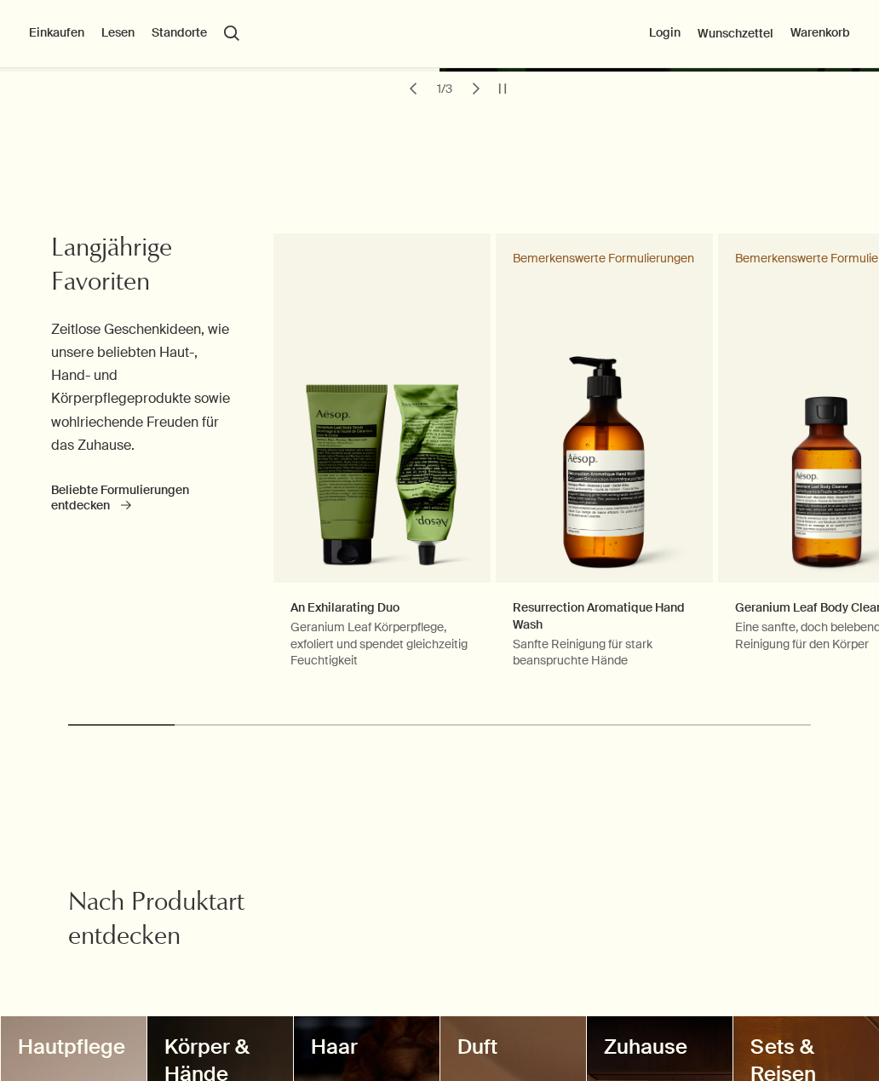
scroll to position [734, 0]
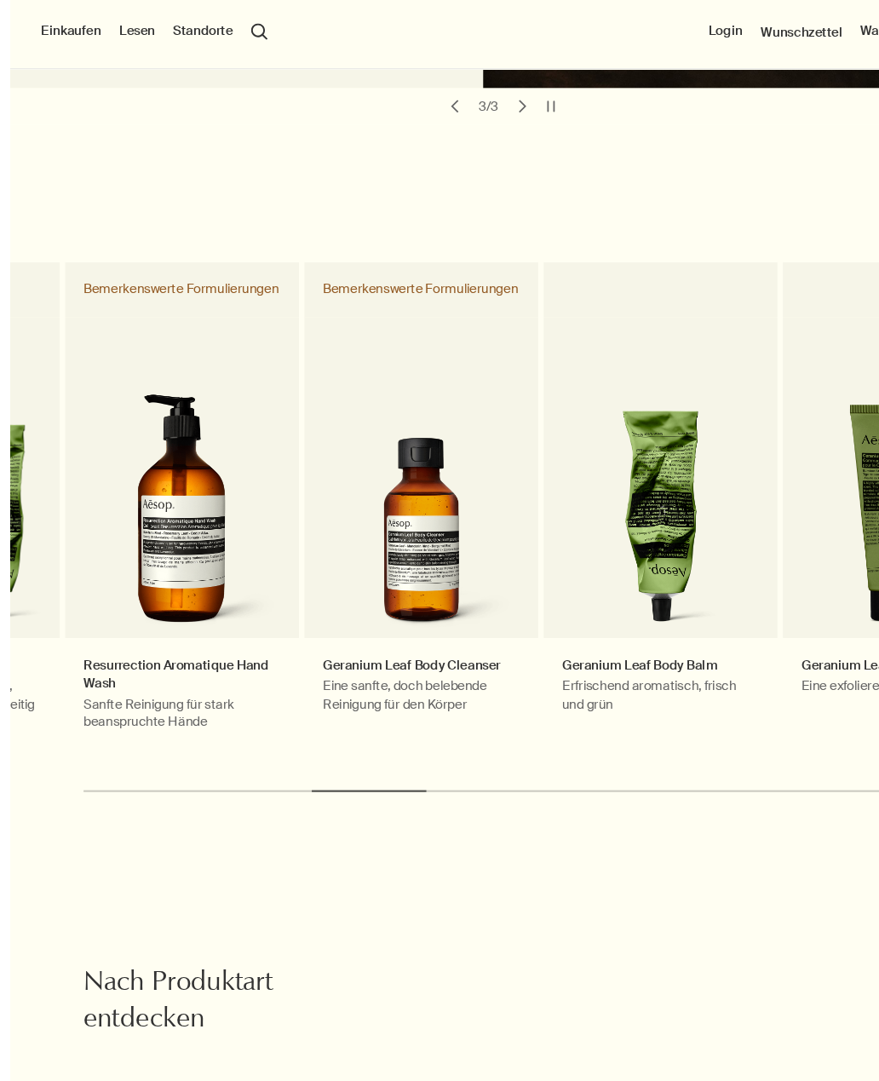
scroll to position [740, 0]
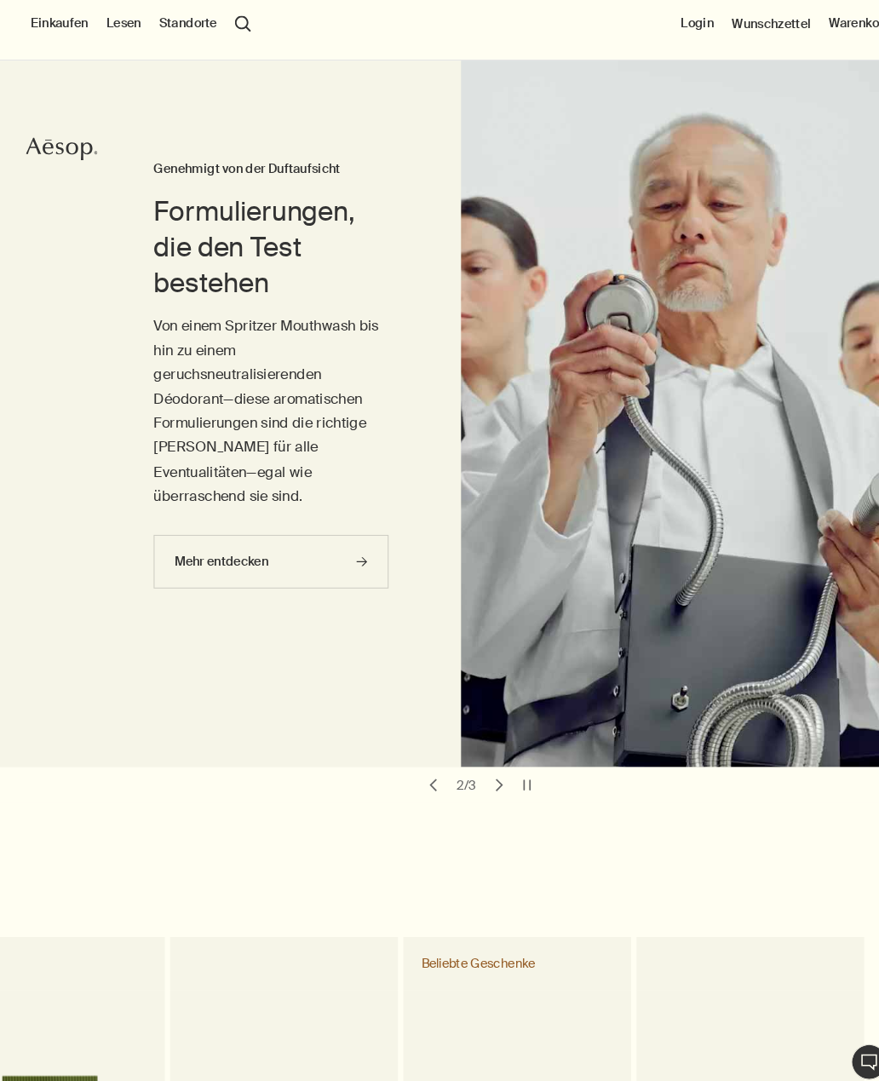
scroll to position [0, 0]
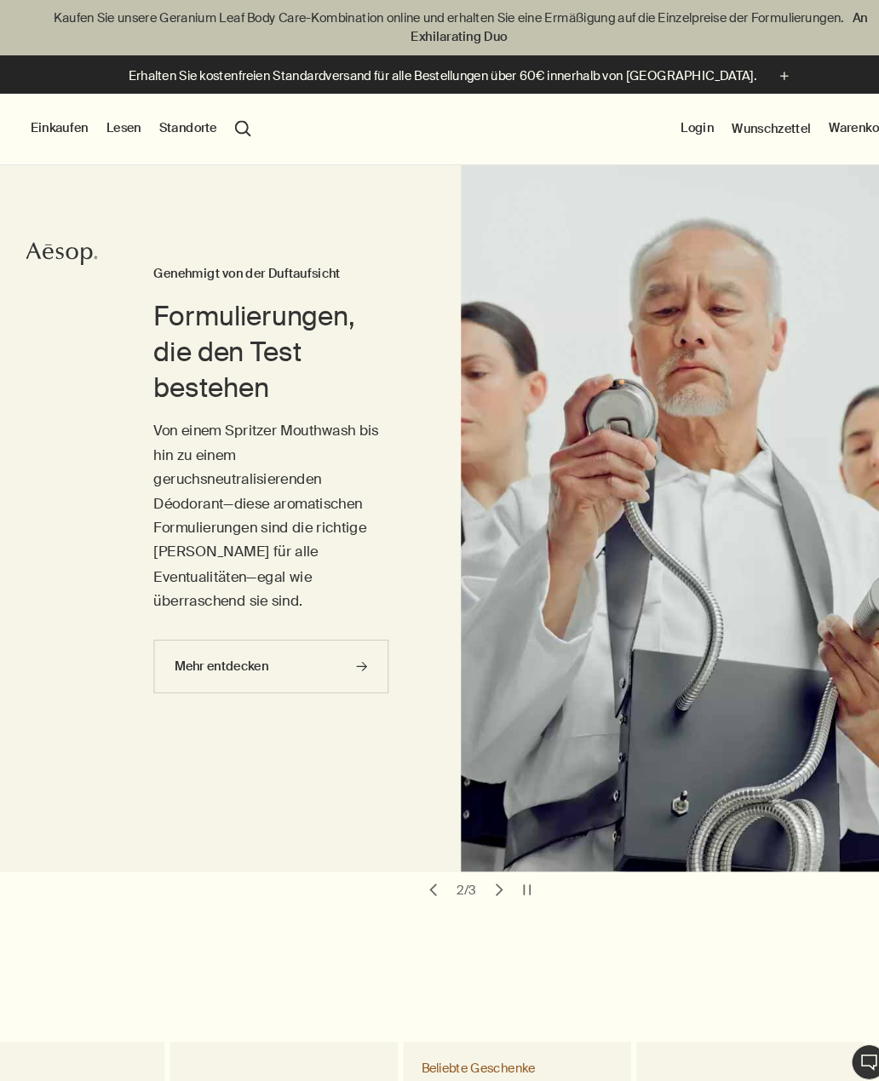
click at [45, 118] on button "Einkaufen" at bounding box center [56, 122] width 55 height 17
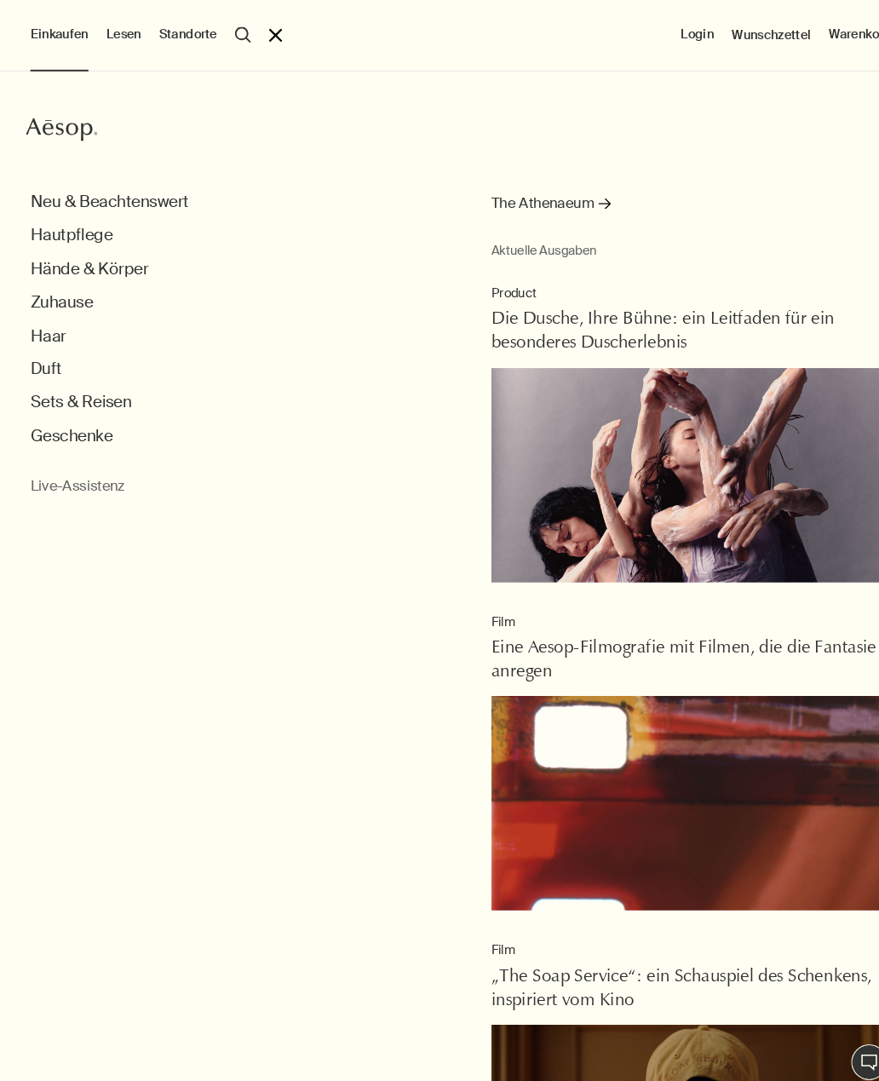
click at [47, 222] on button "Hautpflege" at bounding box center [68, 225] width 78 height 20
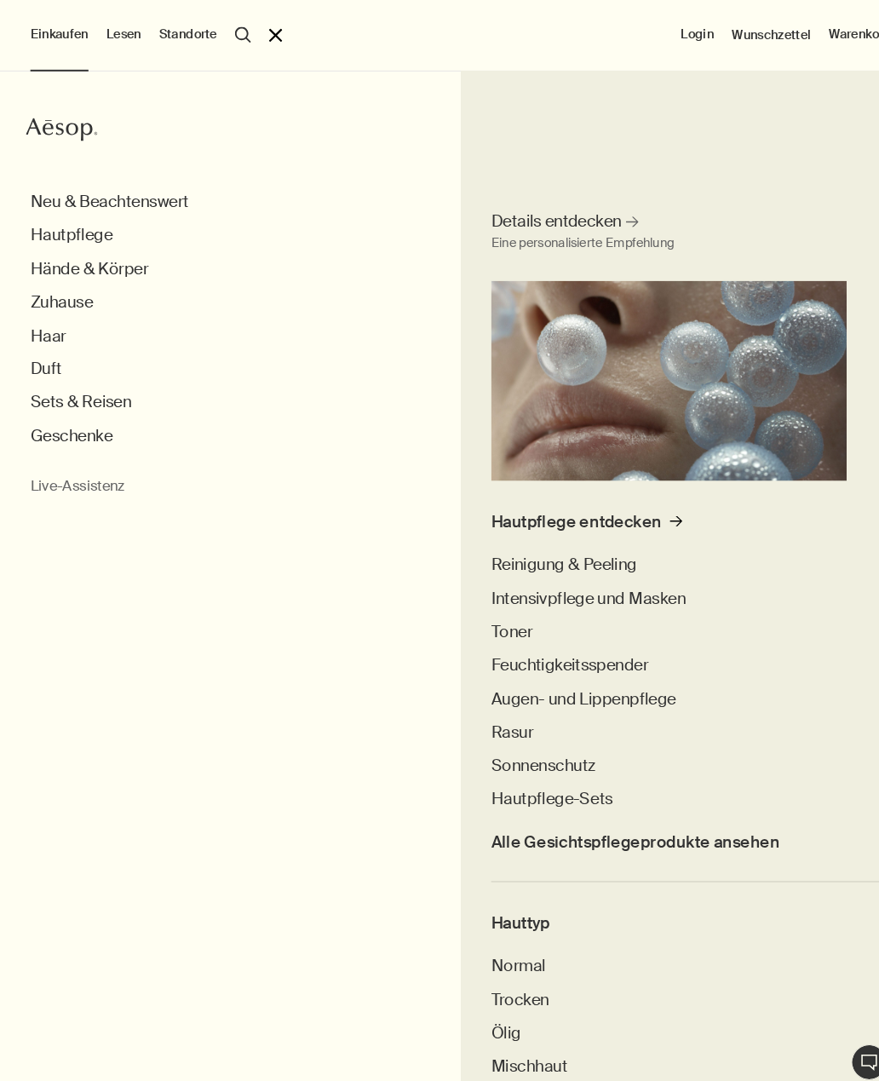
click at [36, 285] on button "Zuhause" at bounding box center [59, 289] width 60 height 20
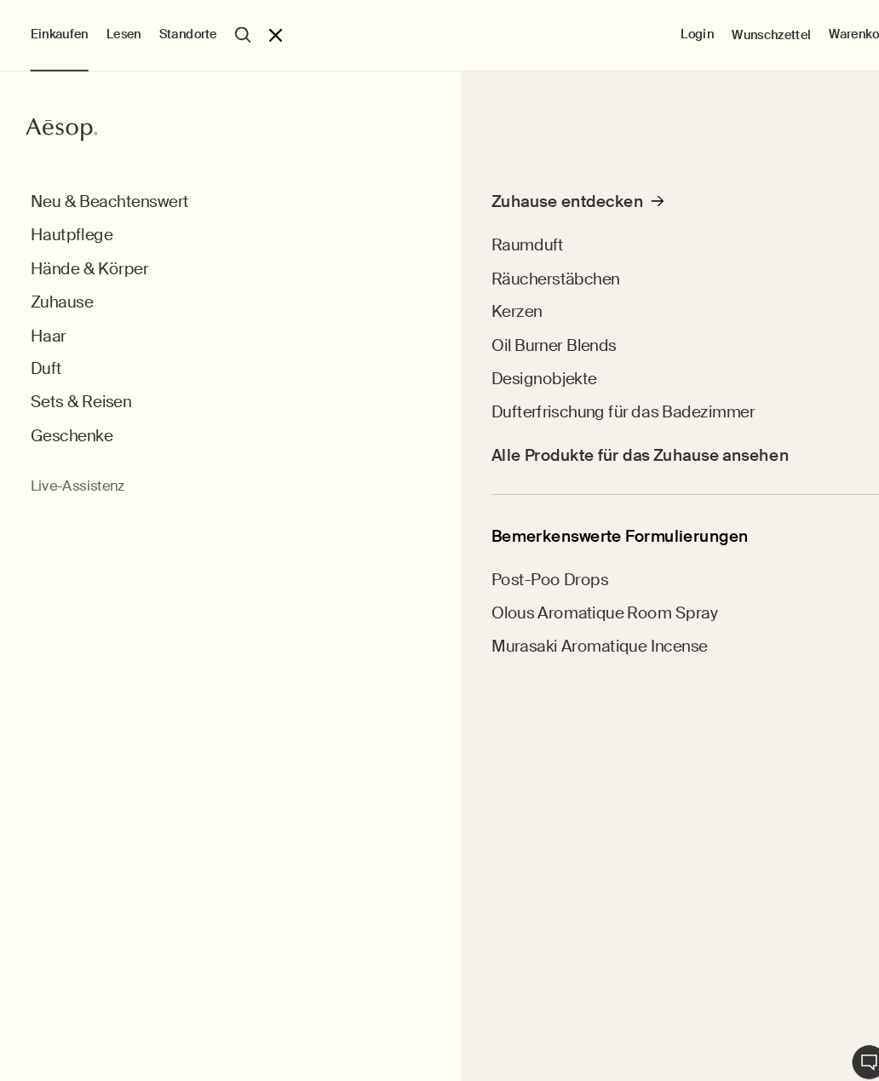
click at [61, 257] on button "Hände & Körper" at bounding box center [85, 257] width 112 height 20
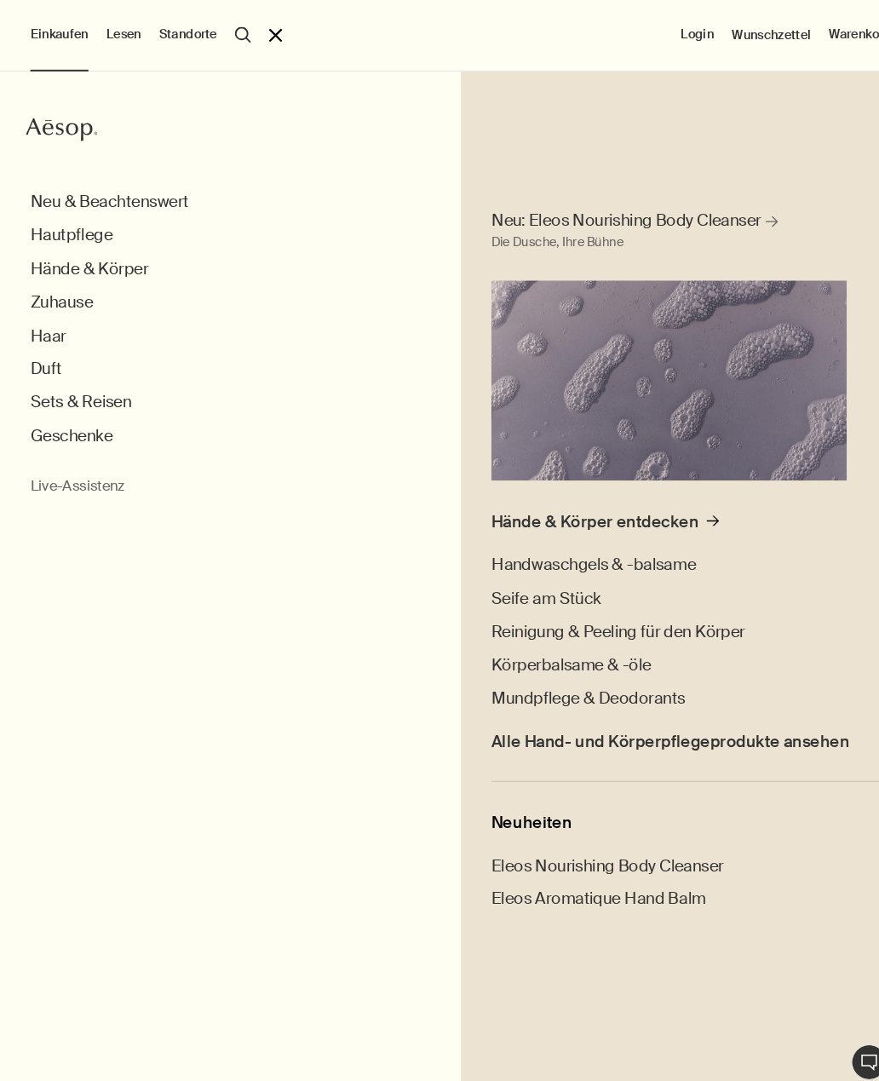
click at [502, 534] on span "Handwaschgels & -balsame" at bounding box center [566, 538] width 195 height 20
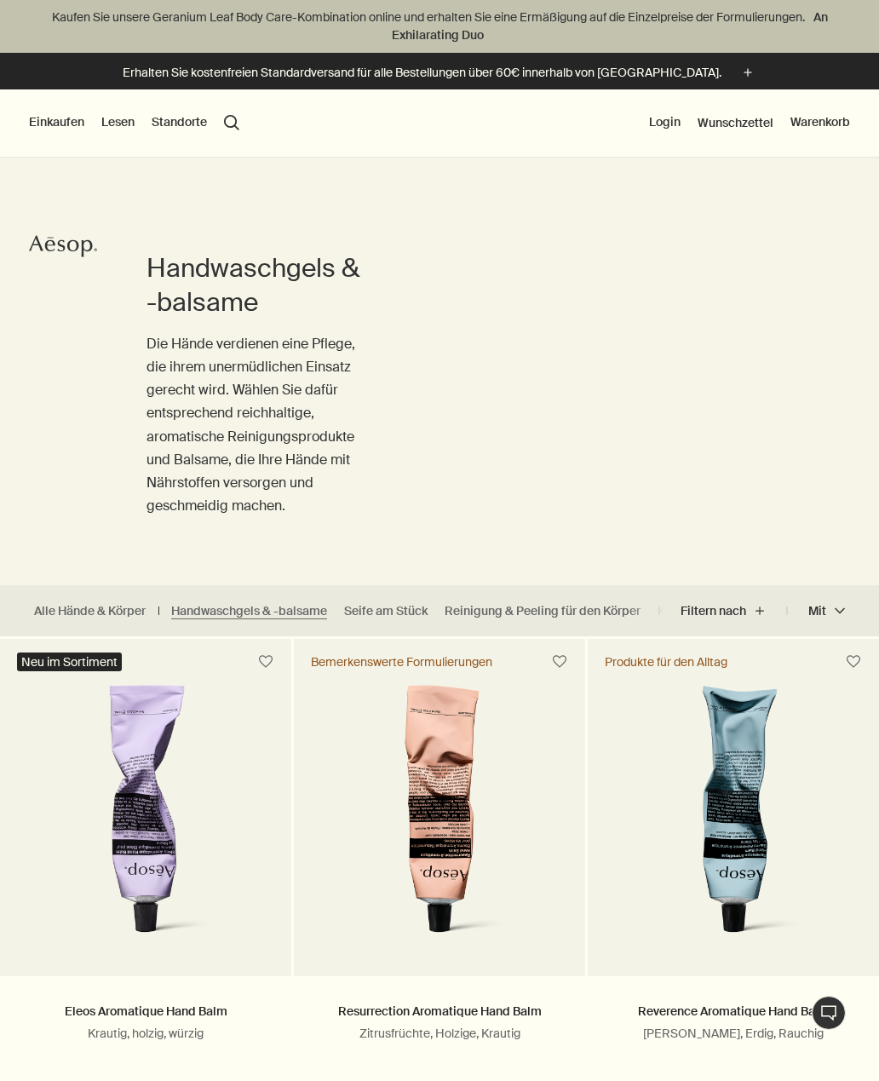
click at [481, 605] on link "Reinigung & Peeling für den Körper" at bounding box center [543, 611] width 196 height 16
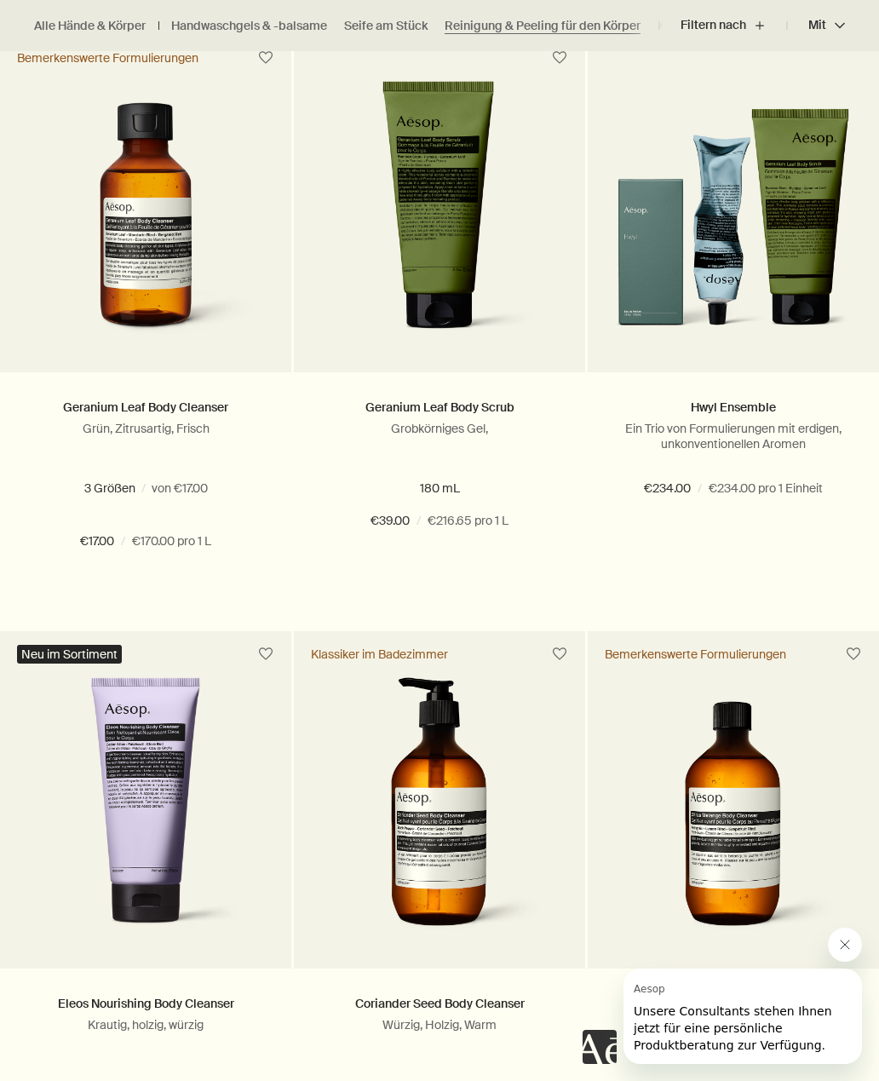
scroll to position [559, 0]
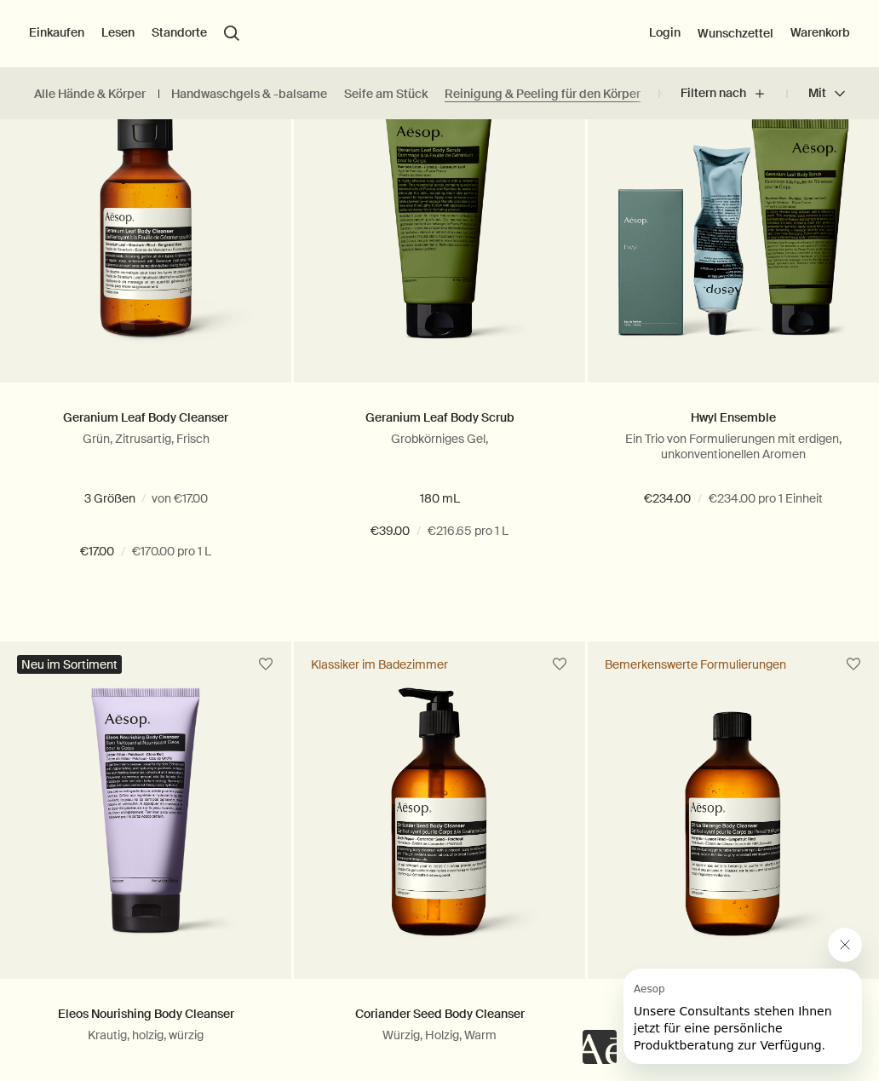
click at [54, 649] on div "Neu im Sortiment" at bounding box center [145, 665] width 291 height 46
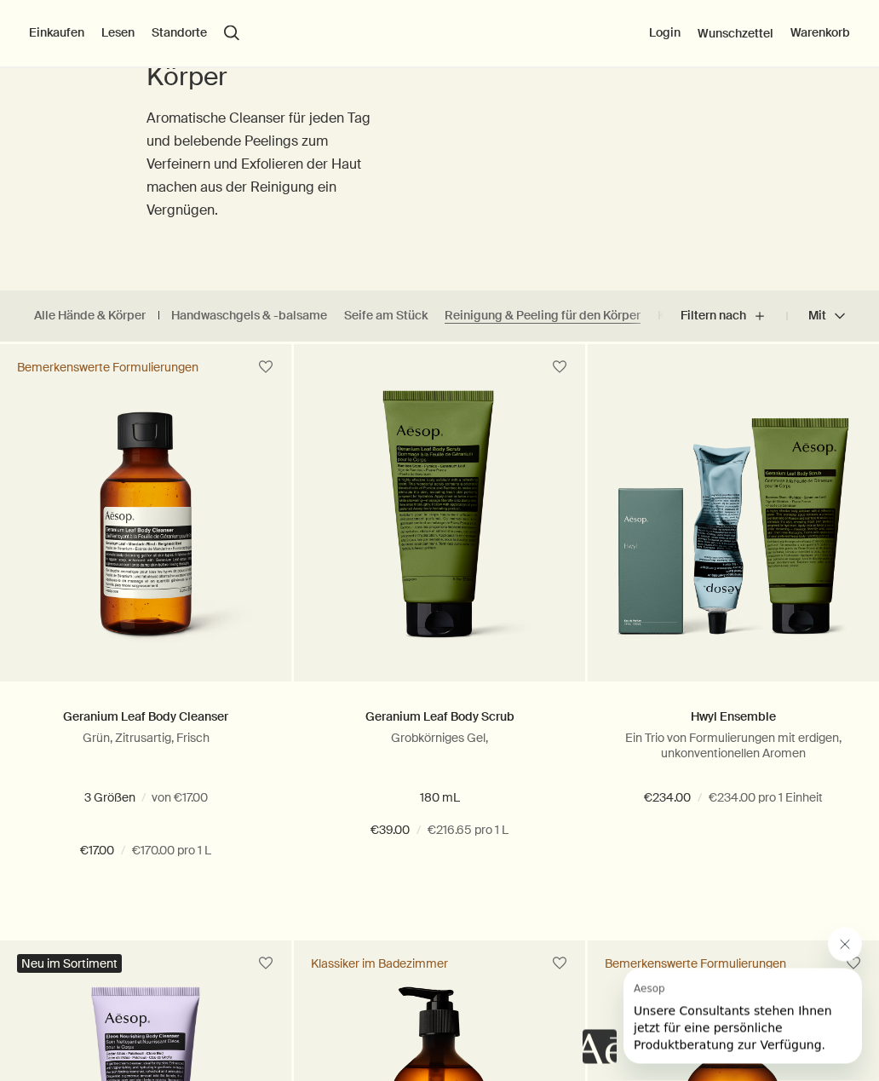
scroll to position [0, 0]
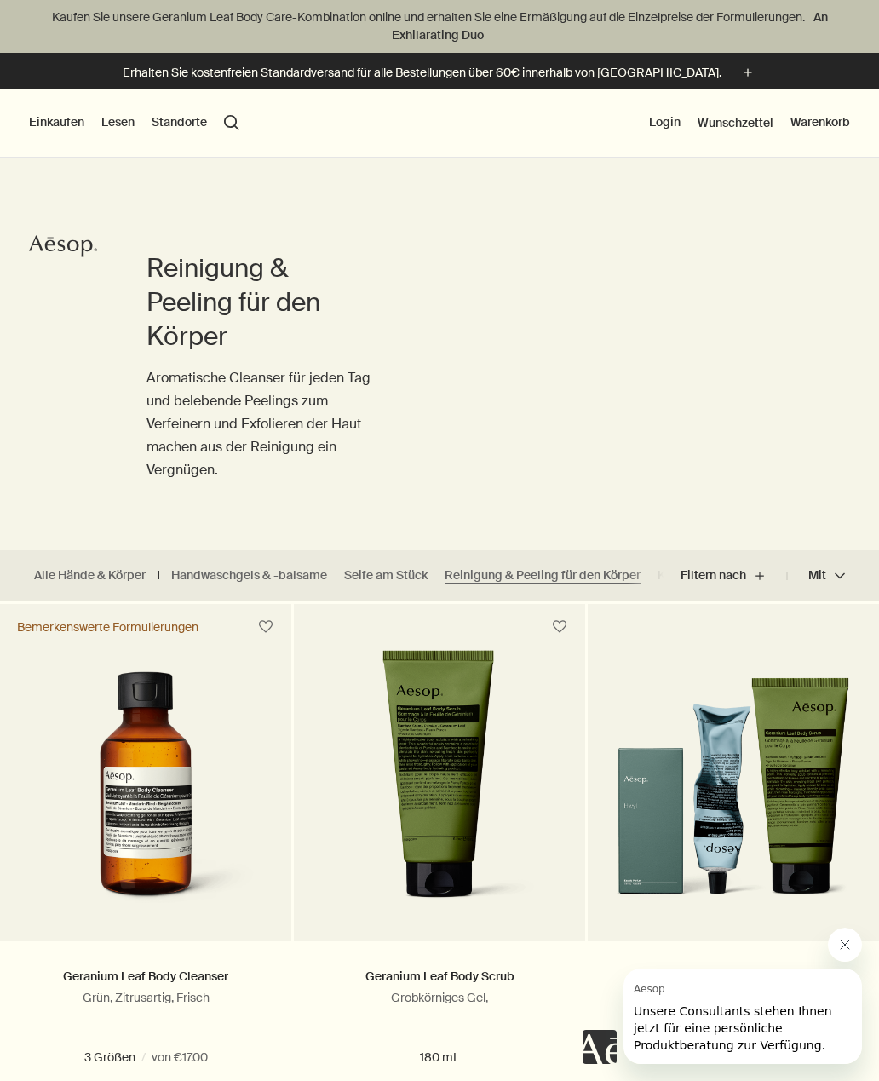
click at [68, 574] on link "Alle Hände & Körper" at bounding box center [90, 575] width 112 height 16
